Goal: Information Seeking & Learning: Compare options

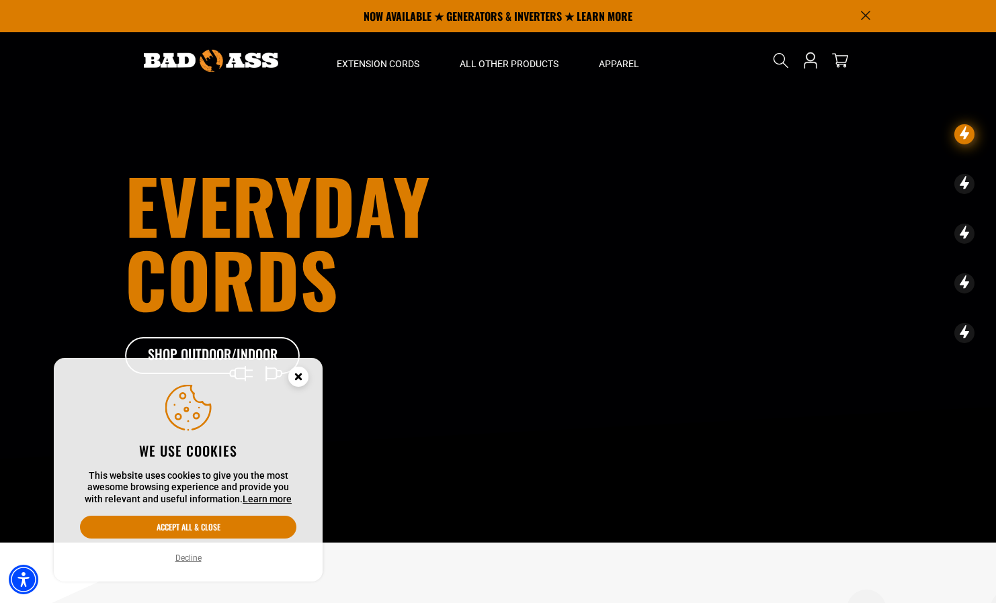
click at [302, 378] on circle "Cookie Consent" at bounding box center [298, 377] width 20 height 20
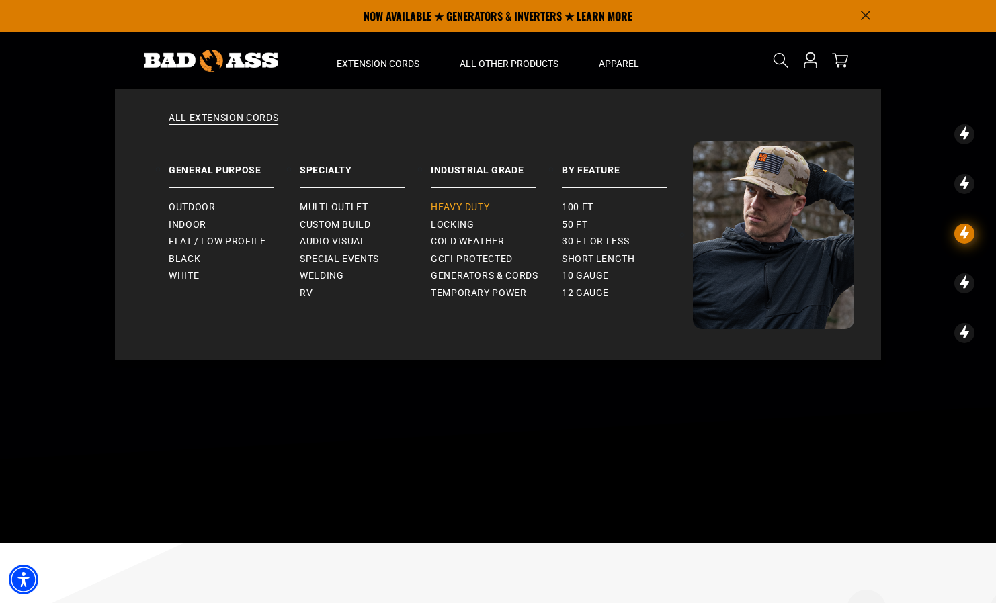
click at [454, 202] on span "Heavy-Duty" at bounding box center [460, 208] width 58 height 12
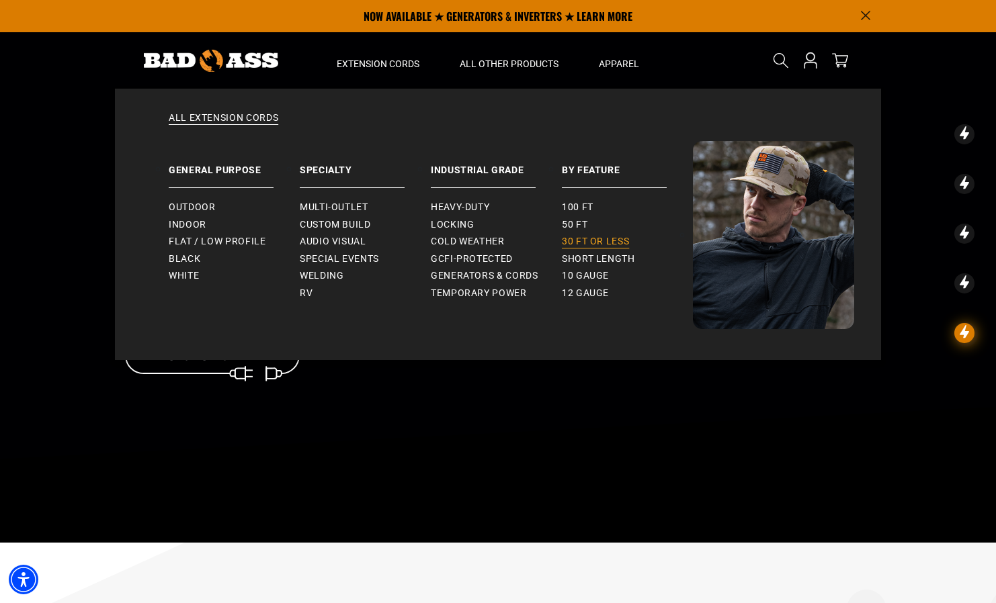
click at [612, 248] on link "30 ft or less" at bounding box center [627, 241] width 131 height 17
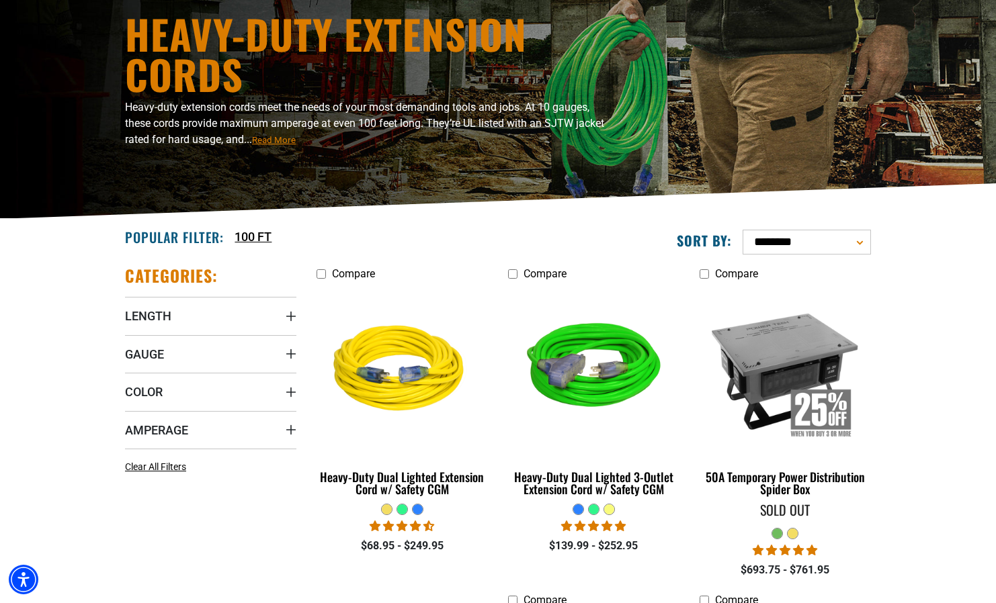
scroll to position [123, 0]
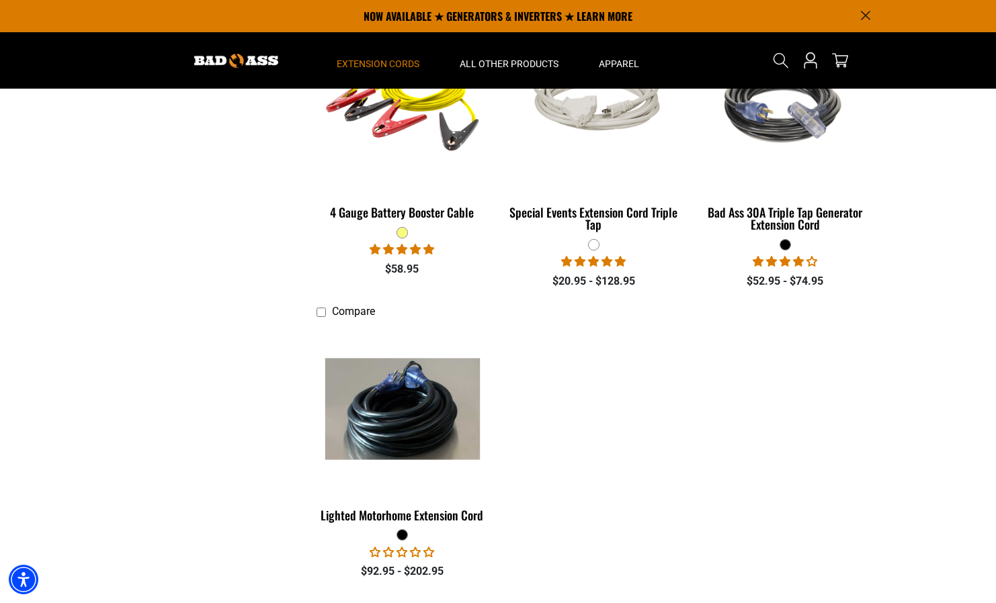
scroll to position [1291, 0]
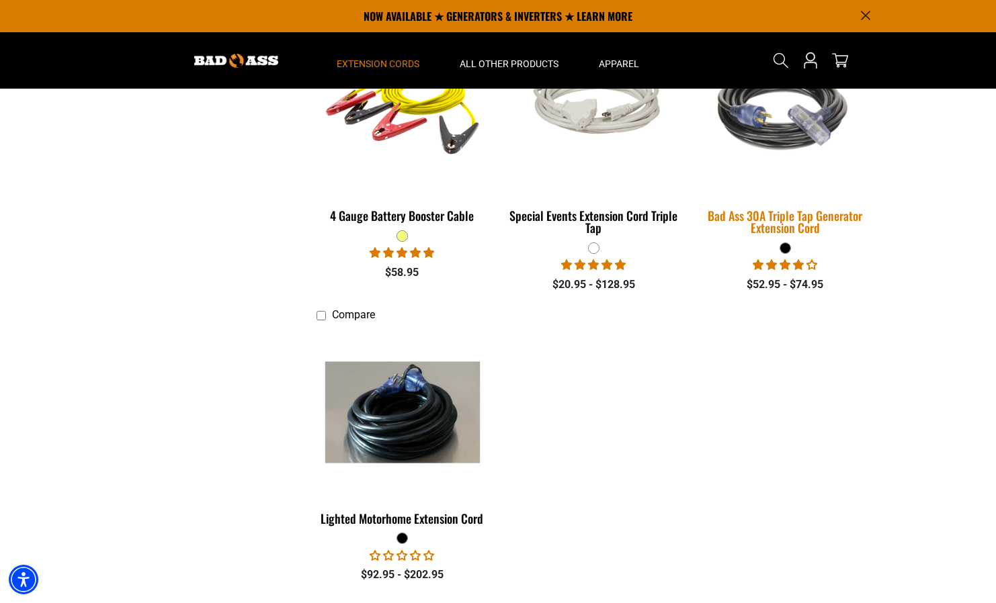
click at [750, 224] on div "Bad Ass 30A Triple Tap Generator Extension Cord" at bounding box center [784, 222] width 171 height 24
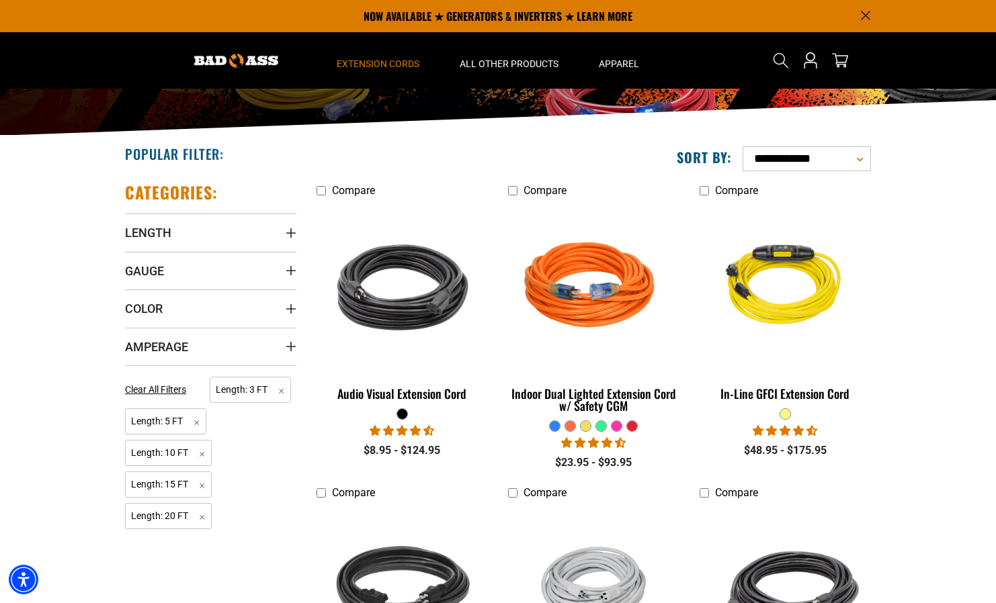
scroll to position [204, 0]
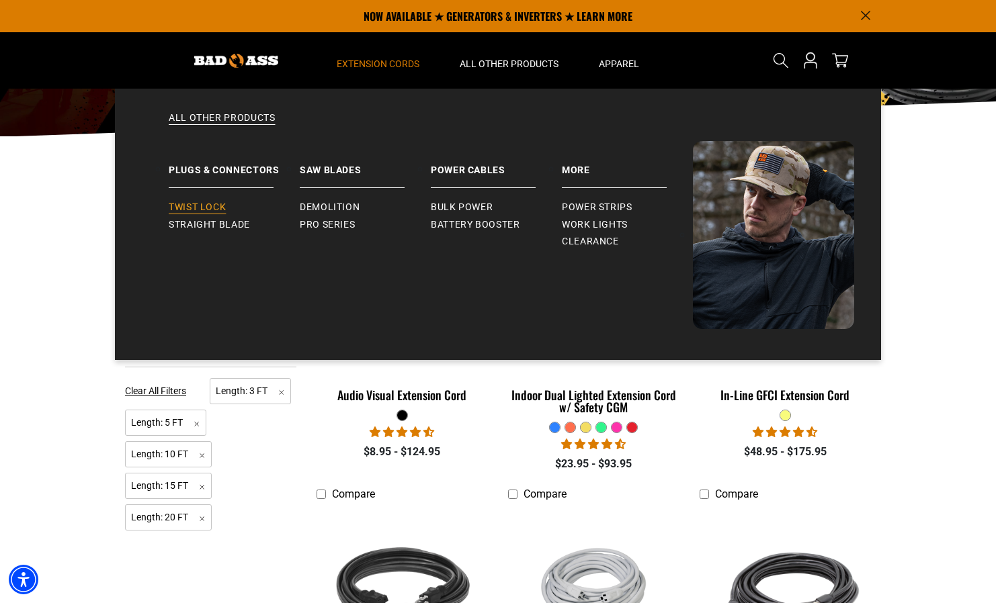
click at [213, 208] on span "Twist Lock" at bounding box center [197, 208] width 57 height 12
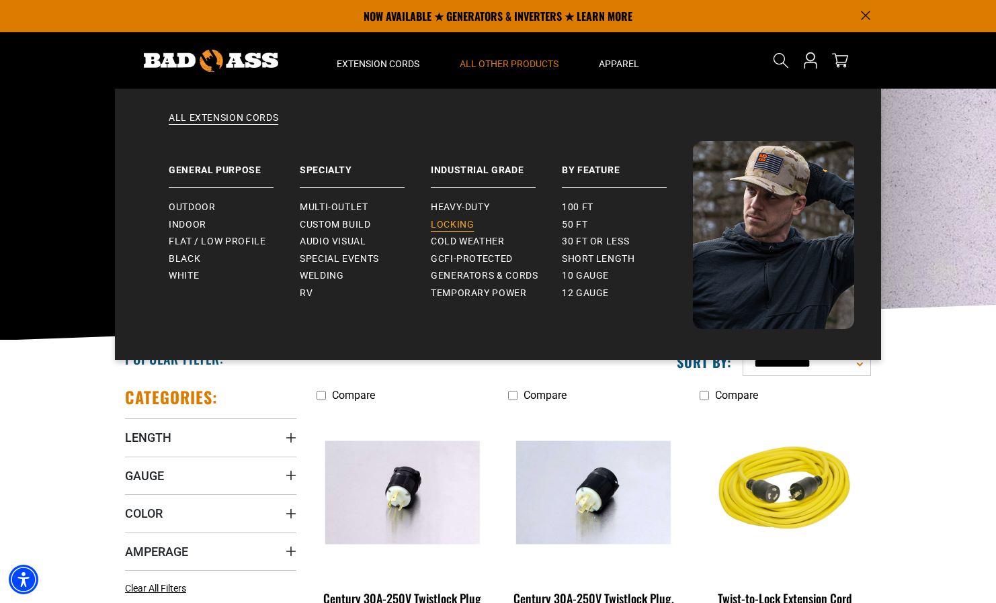
click at [475, 225] on link "Locking" at bounding box center [496, 224] width 131 height 17
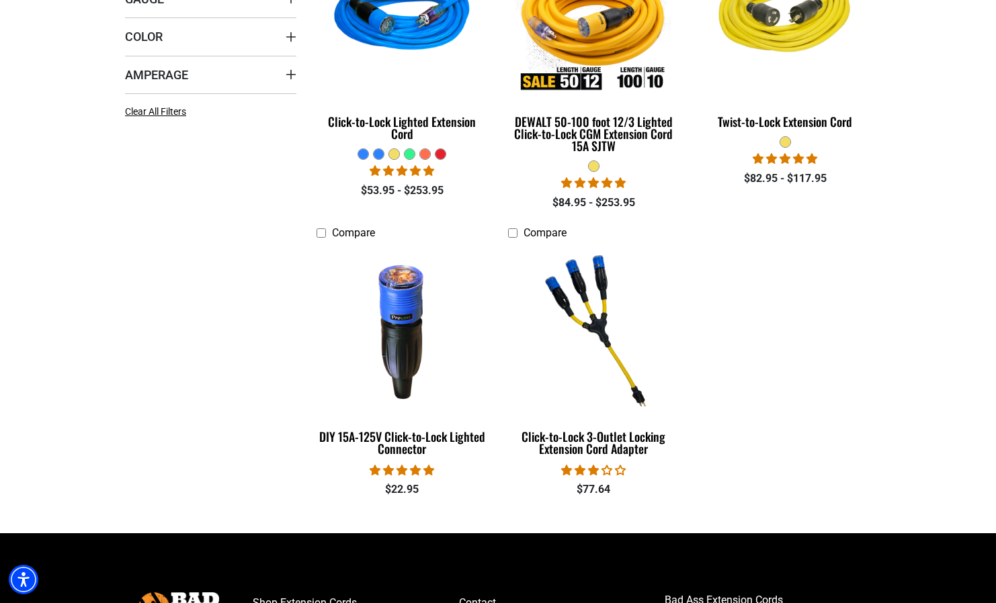
scroll to position [485, 0]
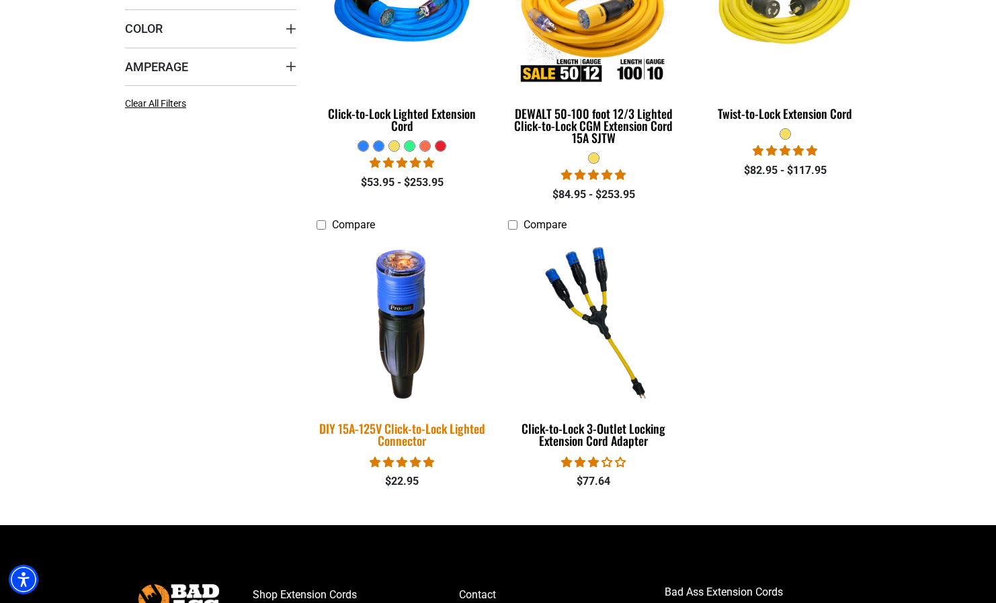
click at [414, 283] on img at bounding box center [402, 322] width 188 height 172
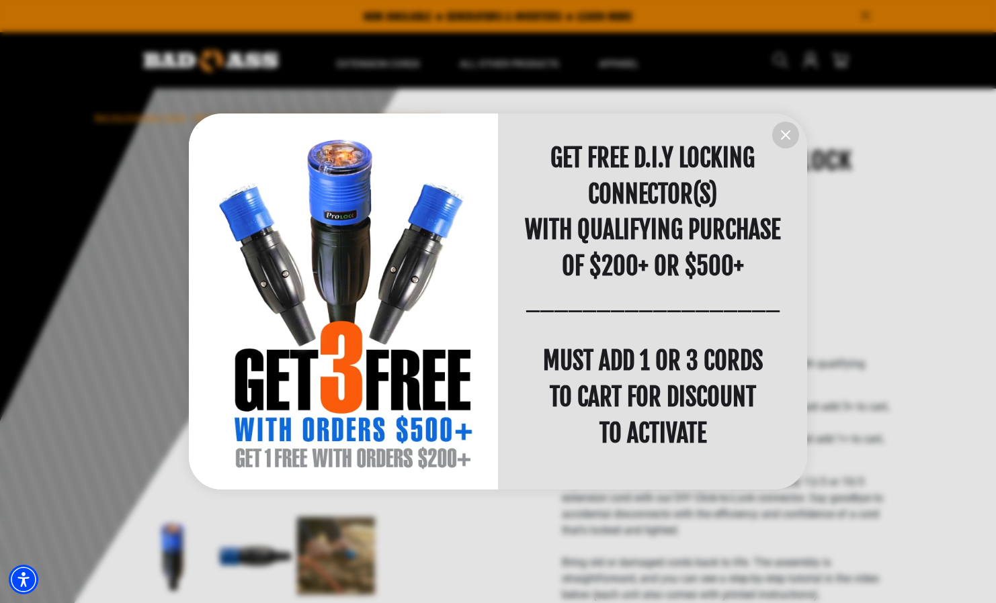
click at [780, 138] on icon "information" at bounding box center [785, 135] width 16 height 16
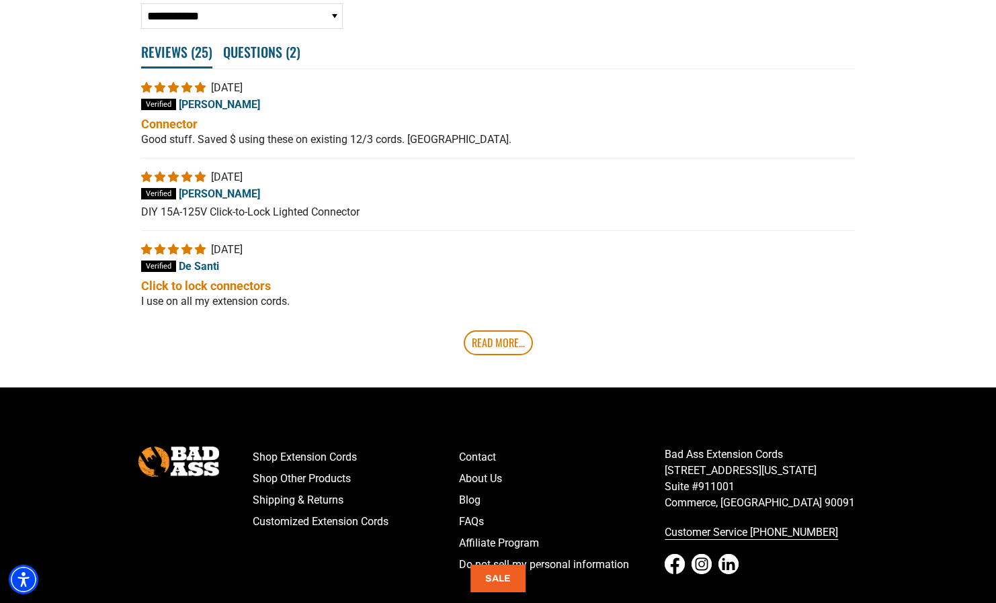
scroll to position [2685, 0]
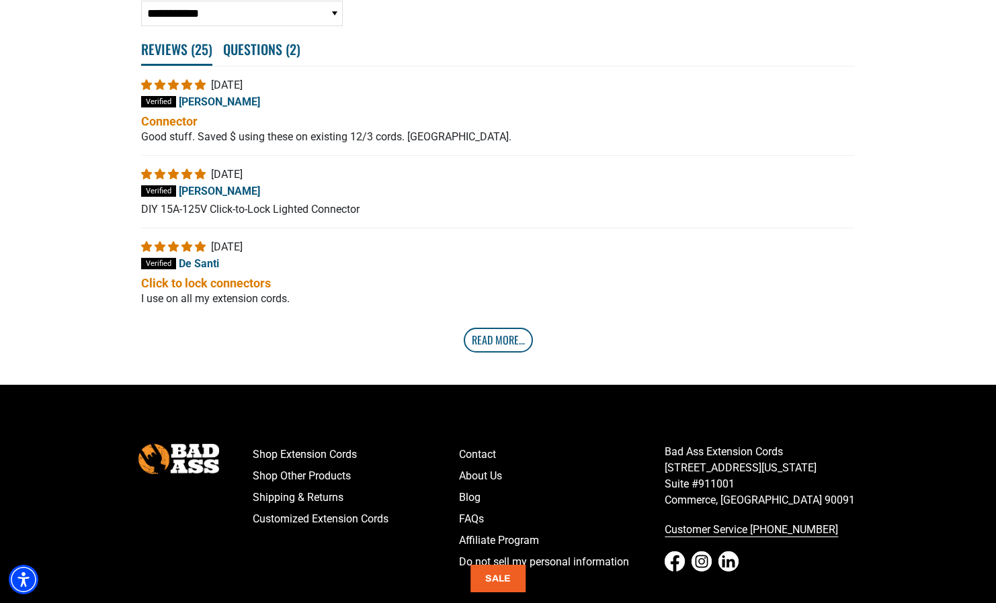
click at [490, 351] on link "Read More..." at bounding box center [498, 340] width 69 height 24
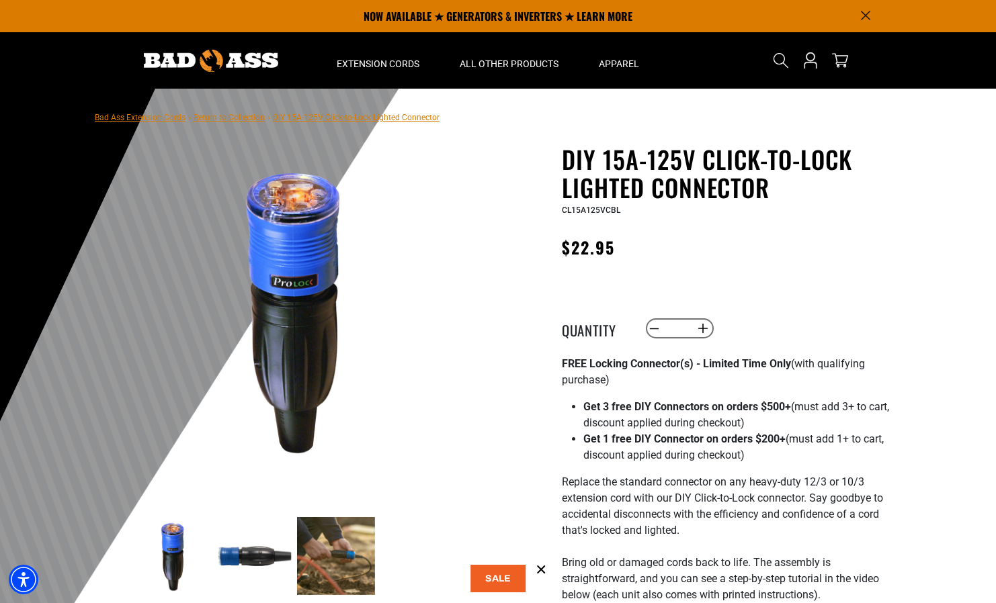
scroll to position [0, 0]
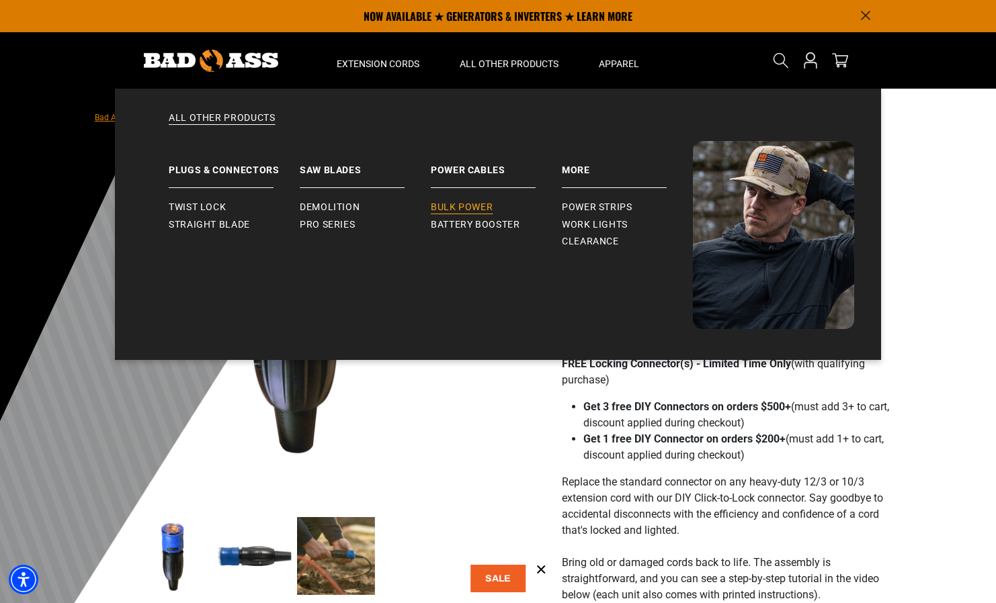
click at [450, 204] on span "Bulk Power" at bounding box center [462, 208] width 62 height 12
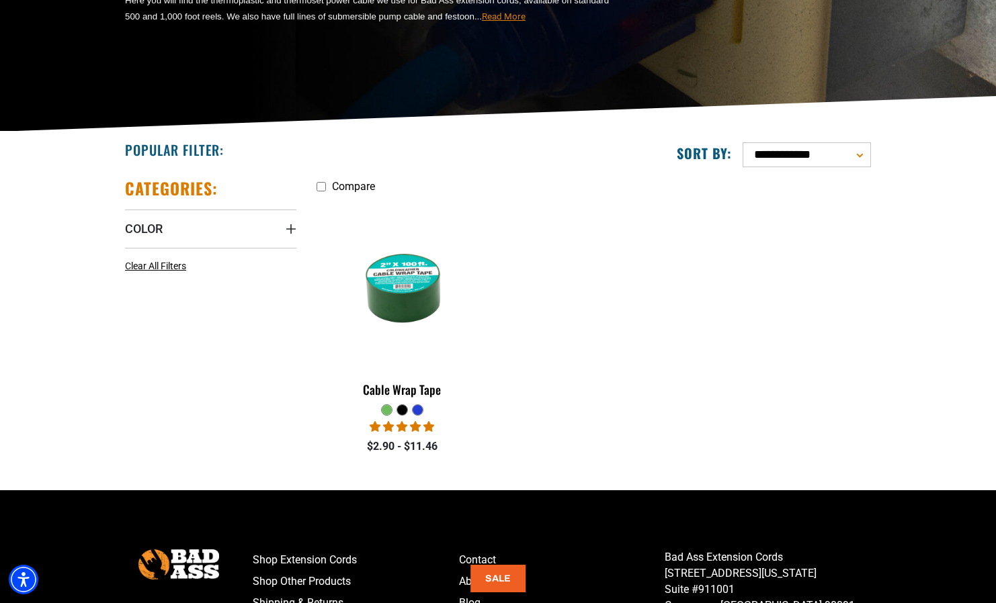
scroll to position [40, 0]
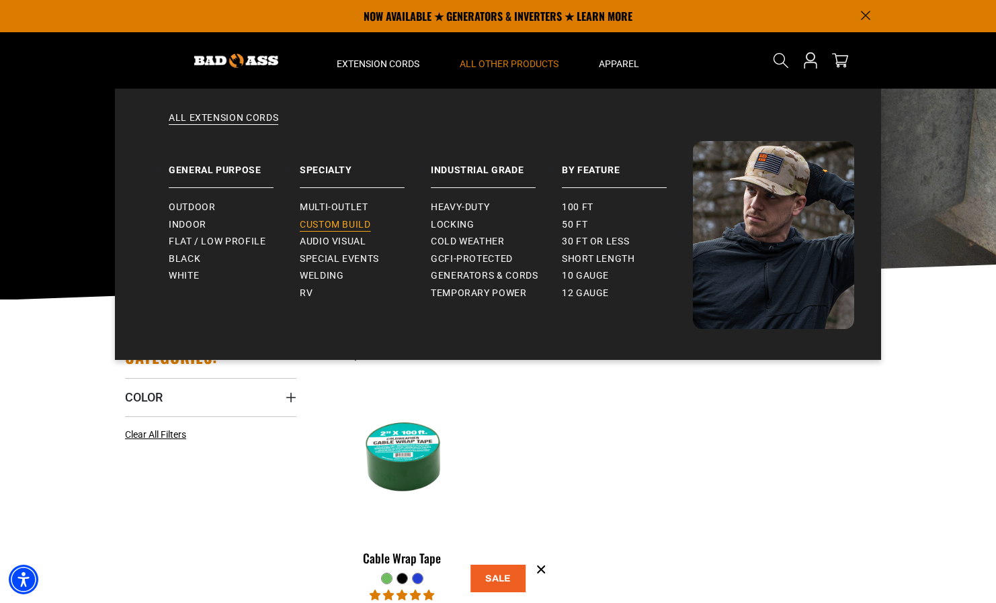
click at [352, 228] on span "Custom Build" at bounding box center [335, 225] width 71 height 12
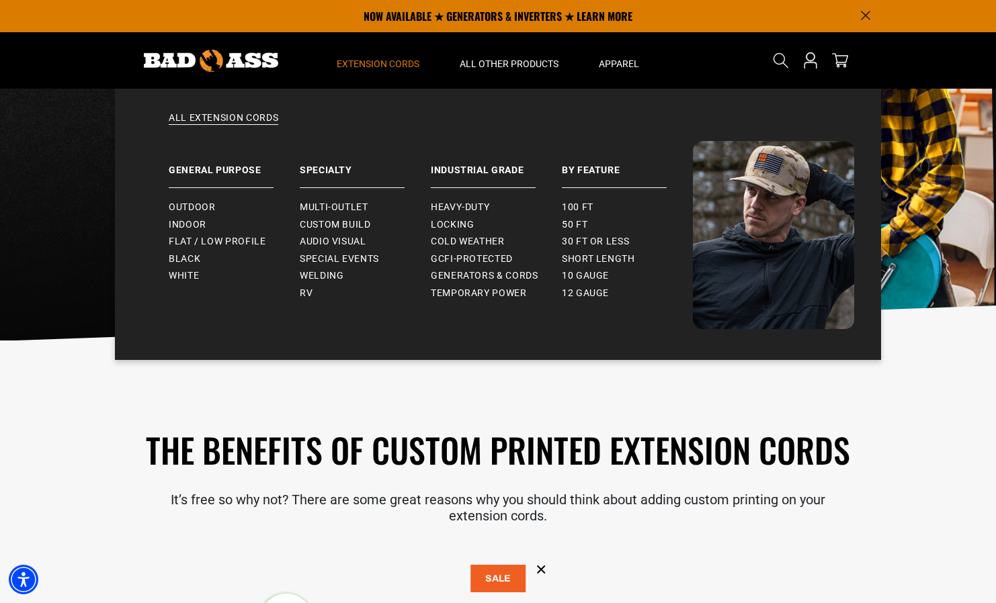
click at [390, 68] on span "Extension Cords" at bounding box center [378, 64] width 83 height 12
click at [593, 275] on span "10 gauge" at bounding box center [585, 276] width 47 height 12
